Goal: Task Accomplishment & Management: Manage account settings

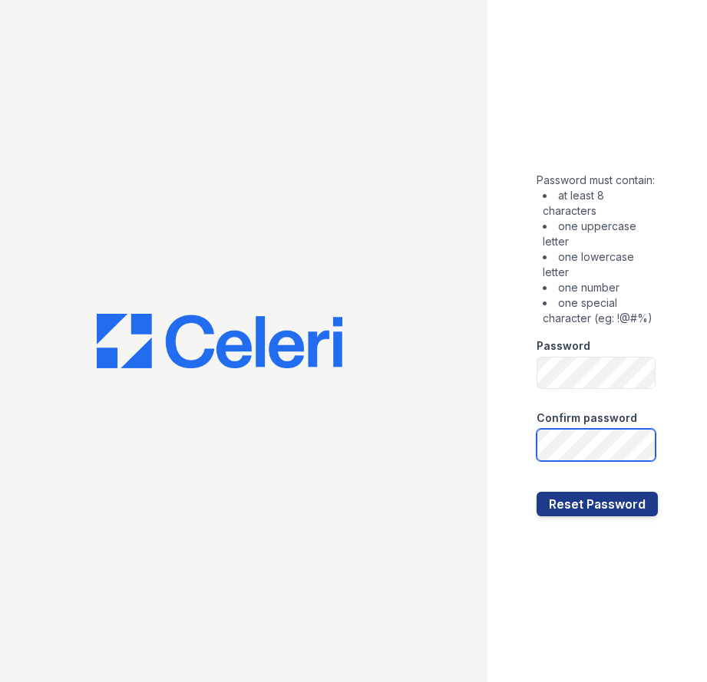
scroll to position [0, 4]
click at [624, 513] on button "Reset Password" at bounding box center [596, 504] width 121 height 25
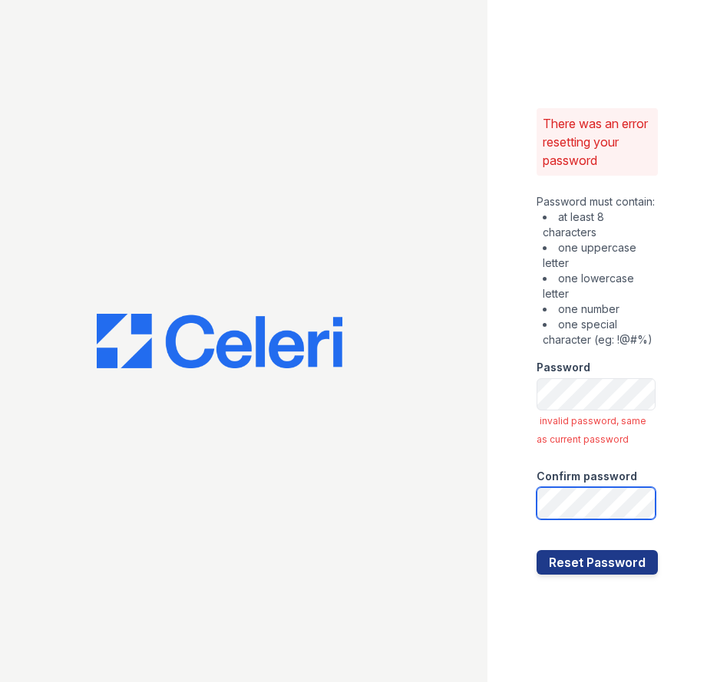
scroll to position [0, 4]
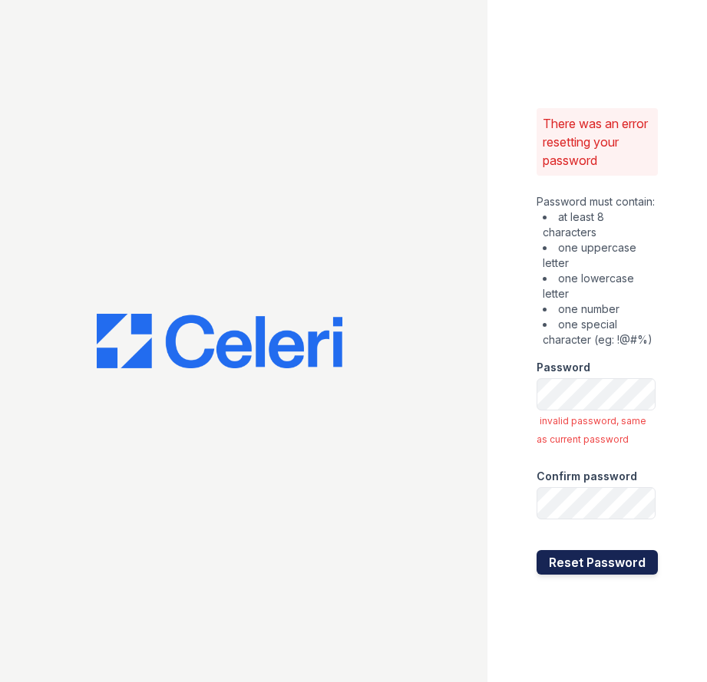
click at [616, 569] on button "Reset Password" at bounding box center [596, 562] width 121 height 25
